Goal: Task Accomplishment & Management: Manage account settings

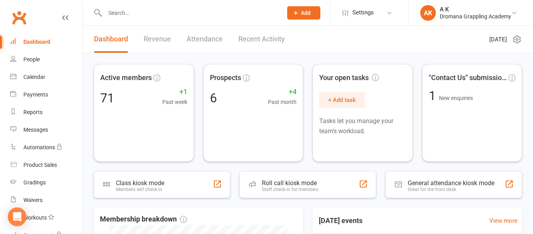
click at [160, 12] on input "text" at bounding box center [190, 12] width 174 height 11
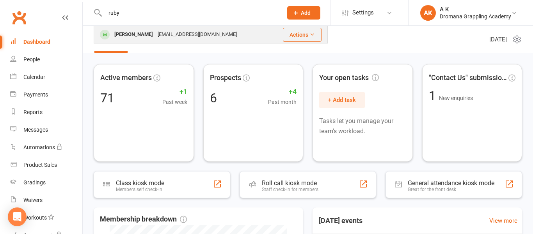
type input "ruby"
click at [155, 33] on div "[EMAIL_ADDRESS][DOMAIN_NAME]" at bounding box center [197, 34] width 84 height 11
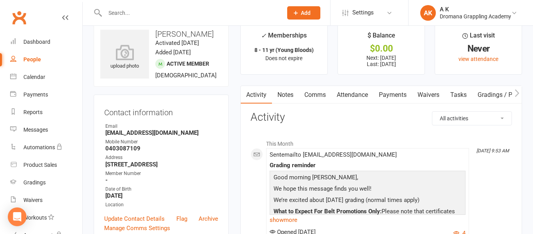
scroll to position [10, 0]
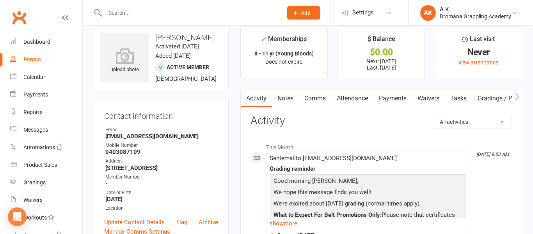
click at [397, 94] on link "Payments" at bounding box center [392, 98] width 39 height 18
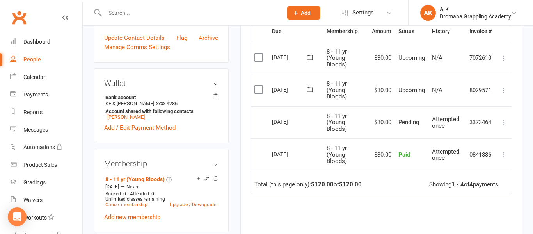
scroll to position [180, 0]
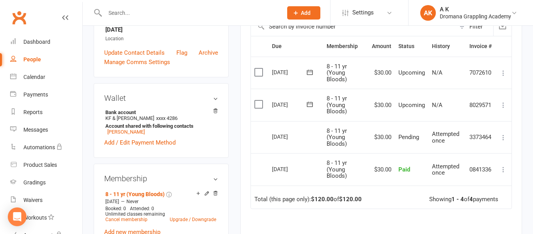
click at [505, 70] on icon at bounding box center [504, 73] width 8 height 8
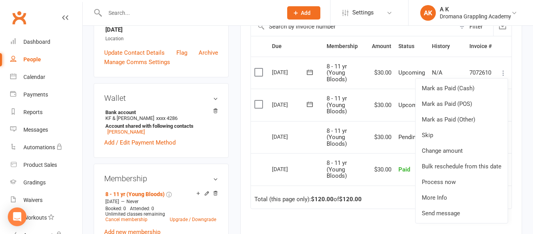
click at [505, 70] on icon at bounding box center [504, 73] width 8 height 8
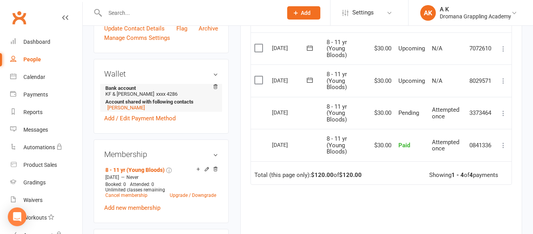
scroll to position [204, 0]
click at [206, 170] on icon at bounding box center [207, 169] width 4 height 4
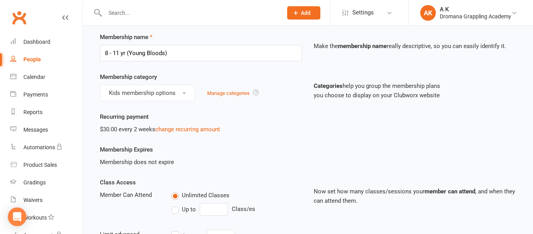
scroll to position [28, 0]
click at [199, 129] on link "change recurring amount" at bounding box center [187, 129] width 65 height 7
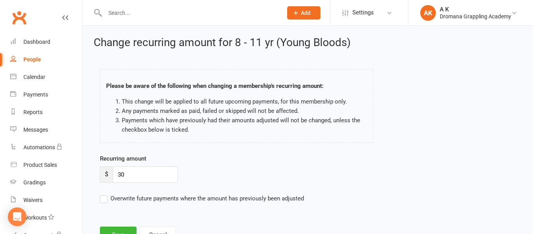
scroll to position [33, 0]
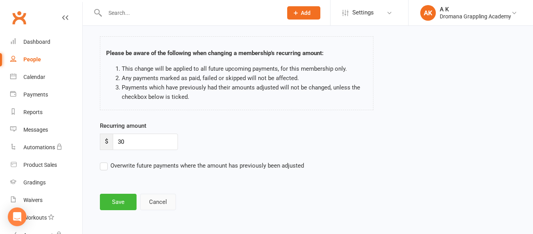
click at [171, 200] on button "Cancel" at bounding box center [158, 202] width 36 height 16
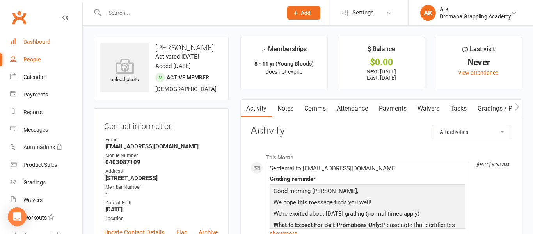
click at [38, 43] on div "Dashboard" at bounding box center [36, 42] width 27 height 6
